Goal: Information Seeking & Learning: Learn about a topic

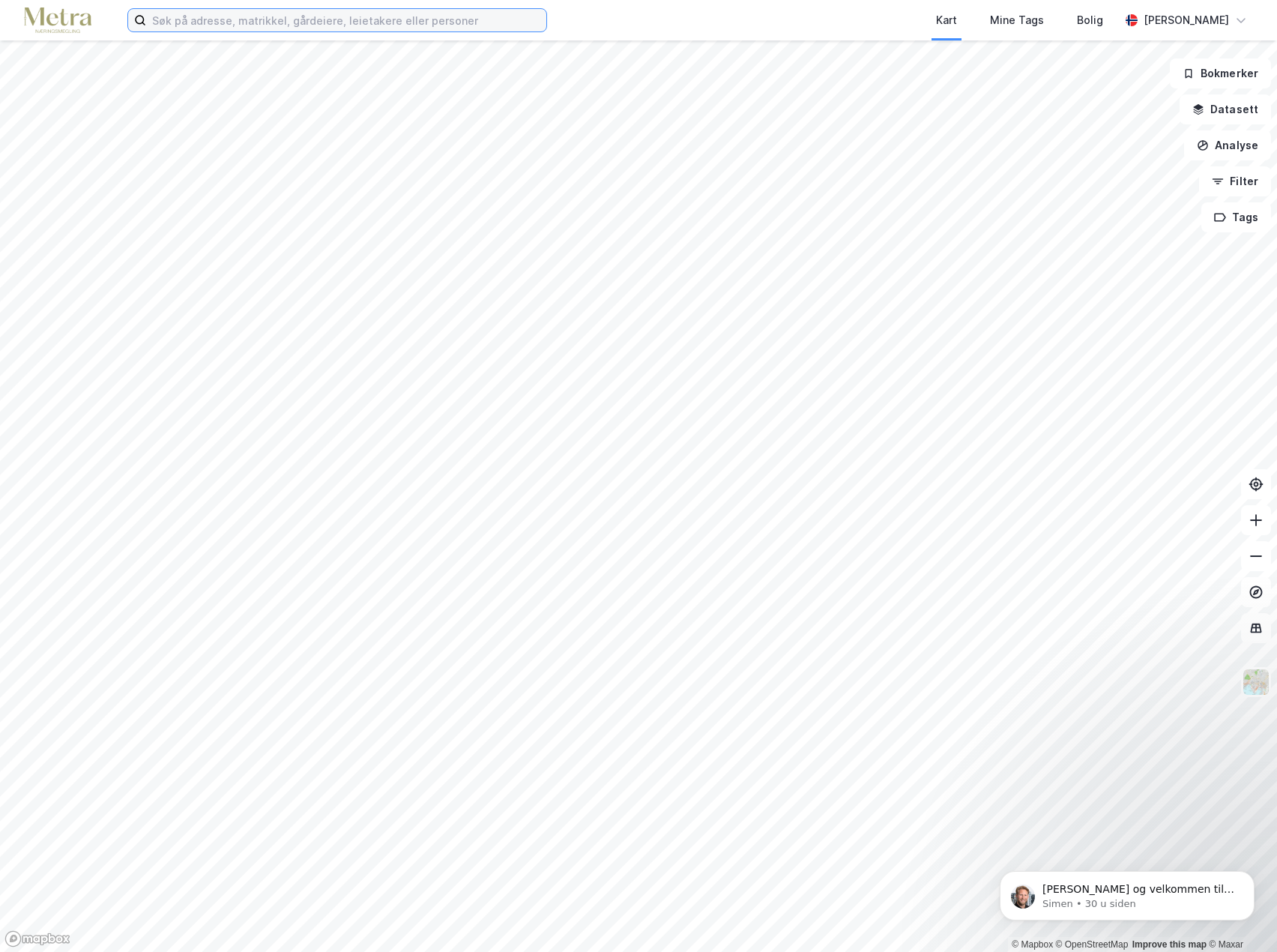
click at [278, 27] on input at bounding box center [346, 20] width 400 height 22
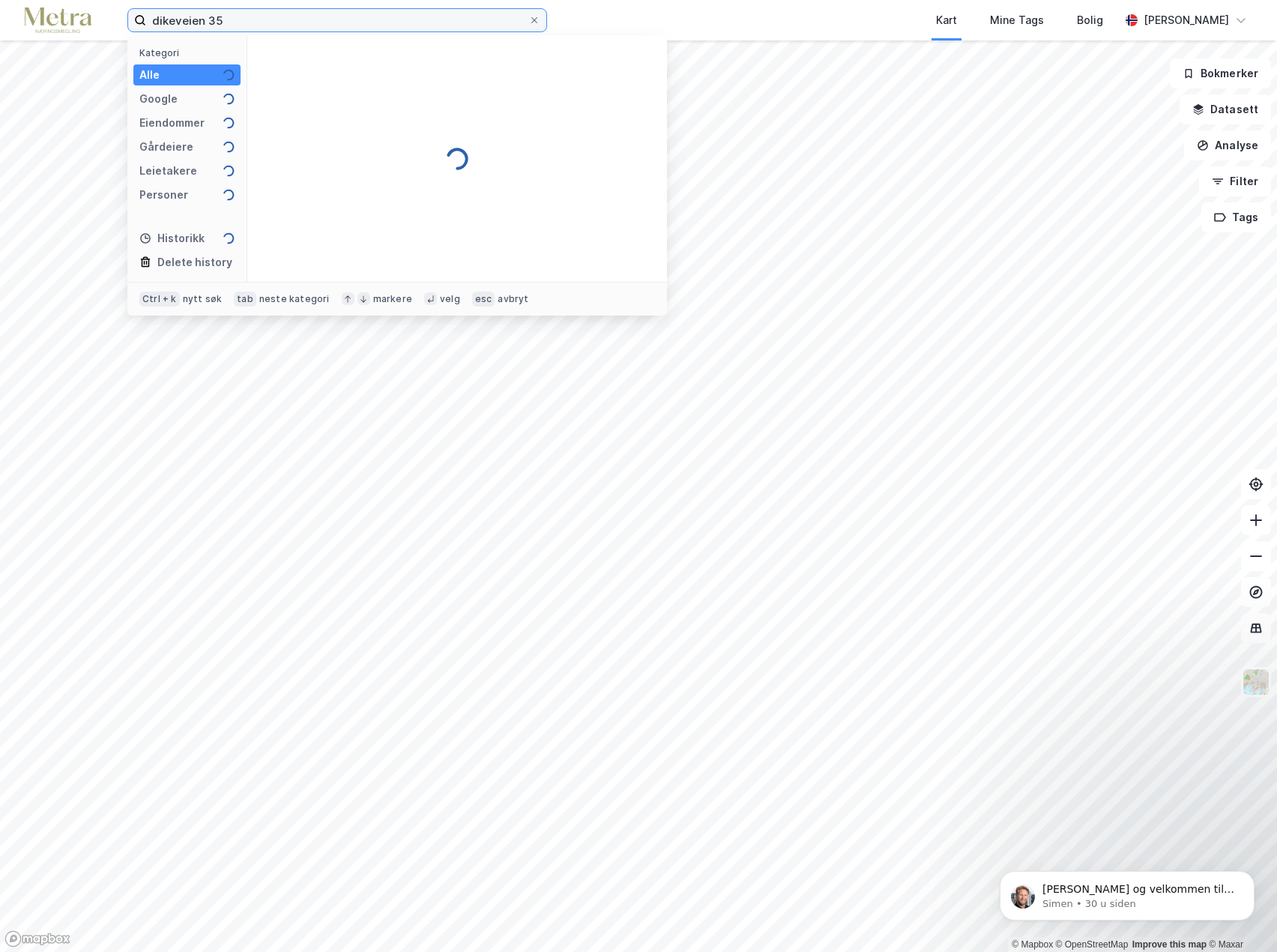
type input "dikeveien 35"
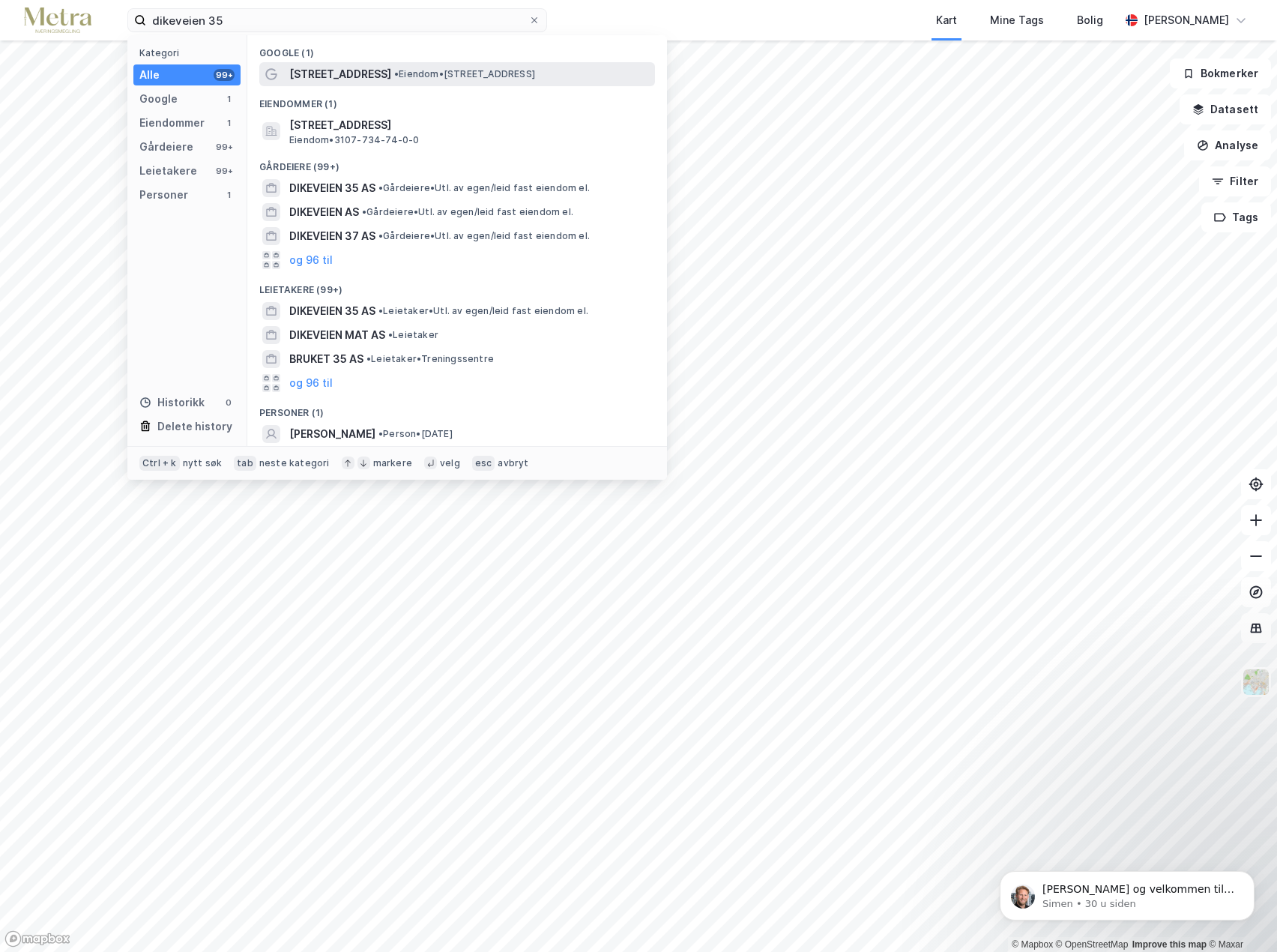
click at [395, 69] on span "• Eiendom • [STREET_ADDRESS]" at bounding box center [465, 74] width 141 height 12
